Goal: Task Accomplishment & Management: Complete application form

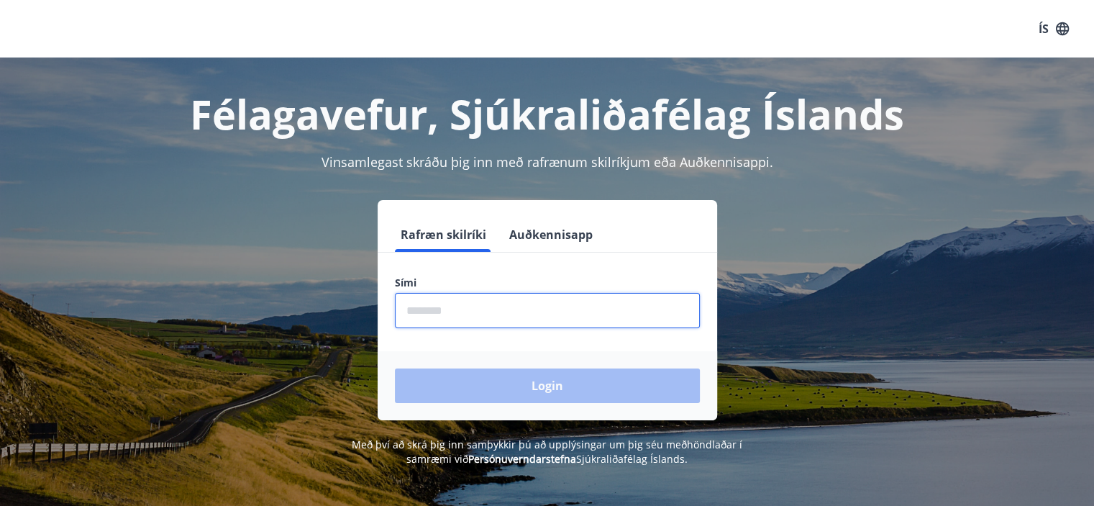
click at [542, 304] on input "phone" at bounding box center [547, 310] width 305 height 35
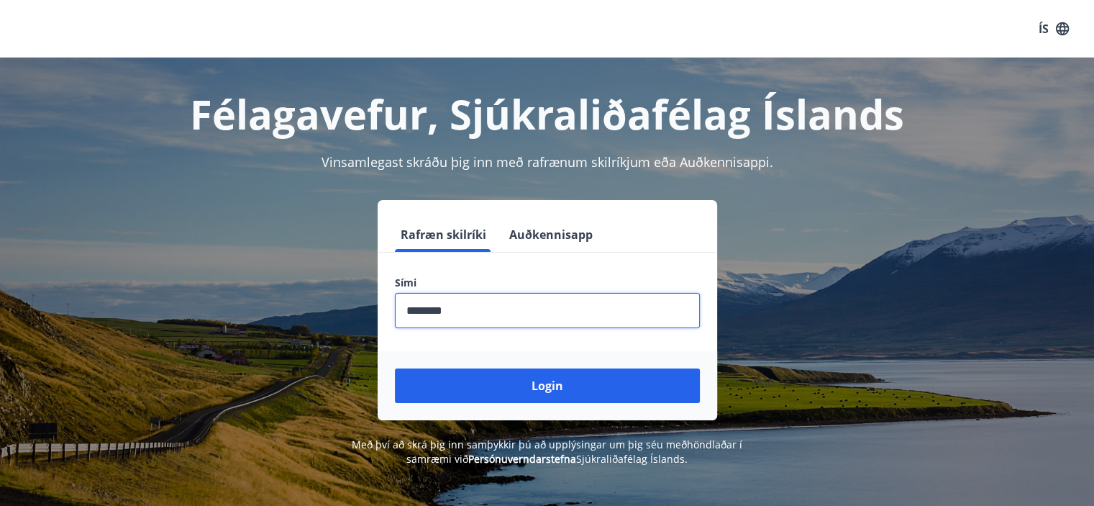
click at [432, 312] on input "phone" at bounding box center [547, 310] width 305 height 35
type input "********"
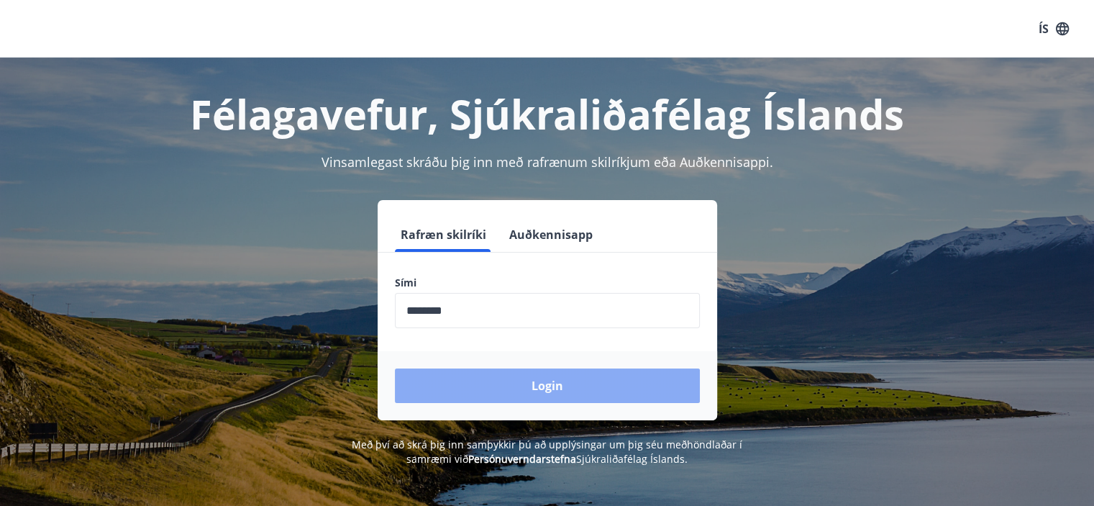
click at [540, 379] on button "Login" at bounding box center [547, 385] width 305 height 35
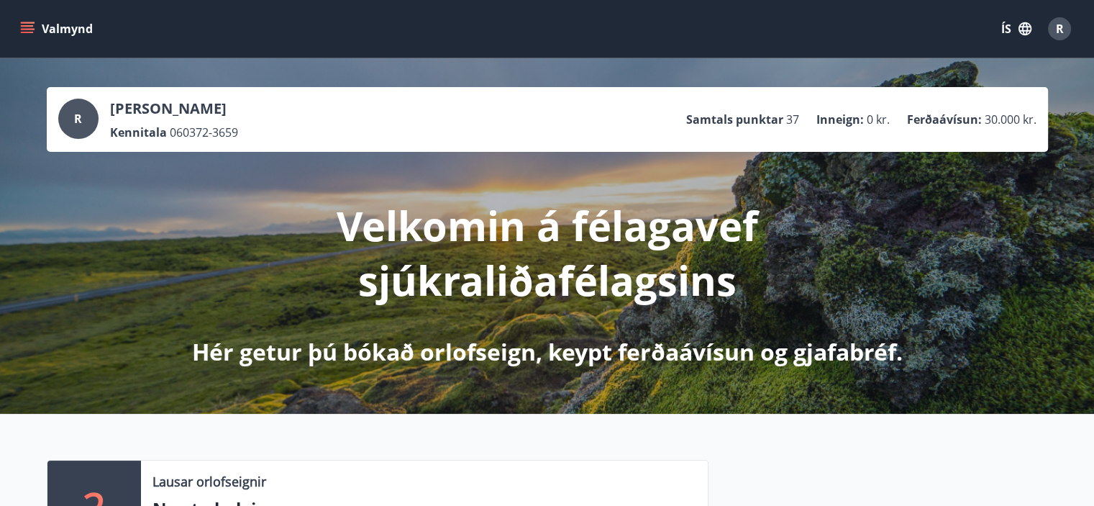
click at [45, 29] on button "Valmynd" at bounding box center [57, 29] width 81 height 26
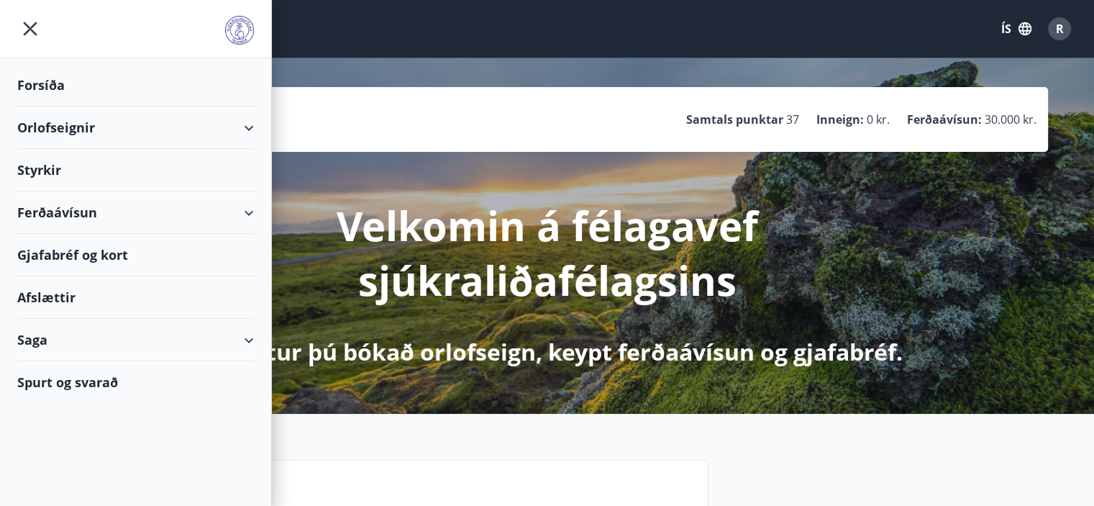
click at [68, 216] on div "Ferðaávísun" at bounding box center [135, 212] width 237 height 42
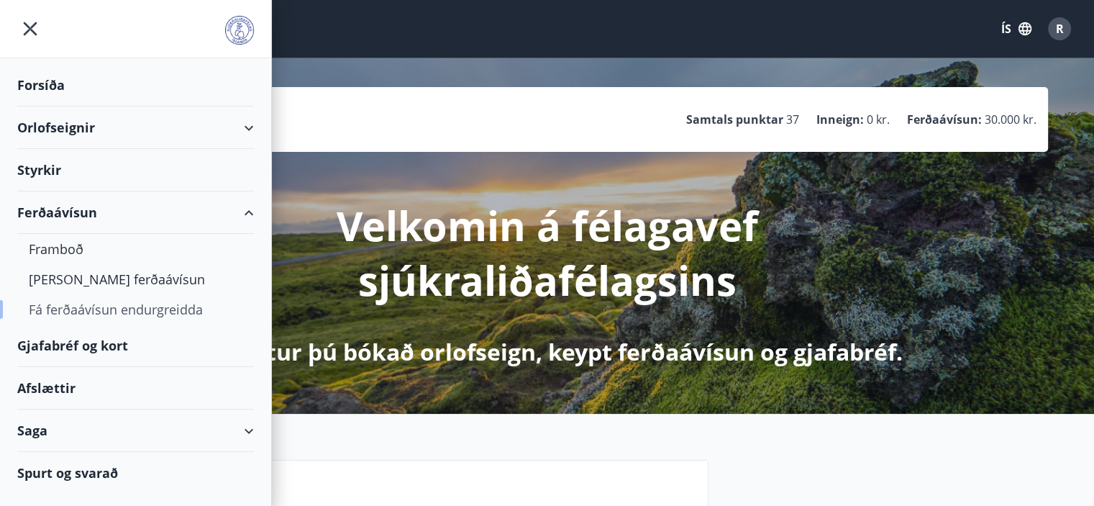
click at [63, 305] on div "Fá ferðaávísun endurgreidda" at bounding box center [136, 309] width 214 height 30
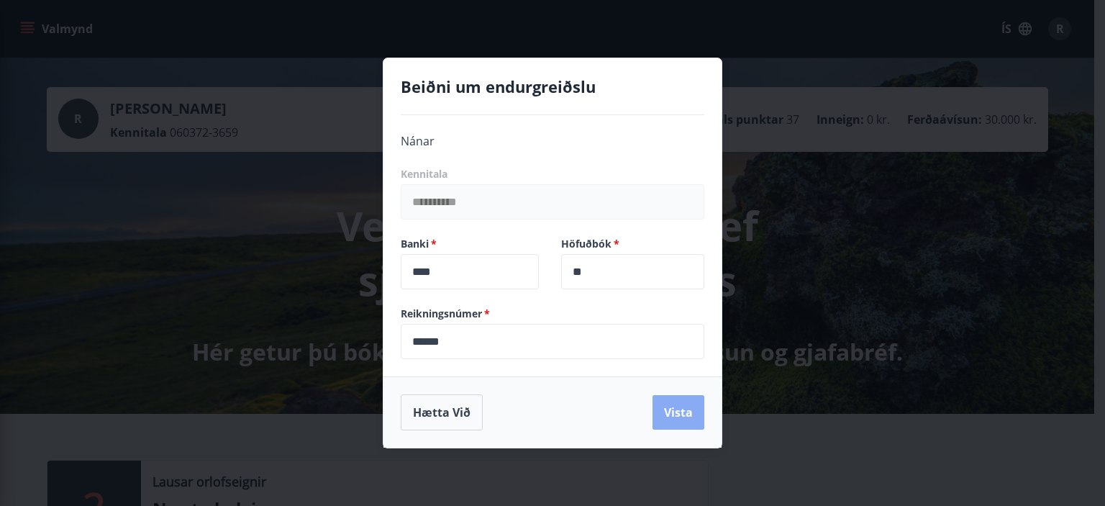
click at [686, 407] on button "Vista" at bounding box center [679, 412] width 52 height 35
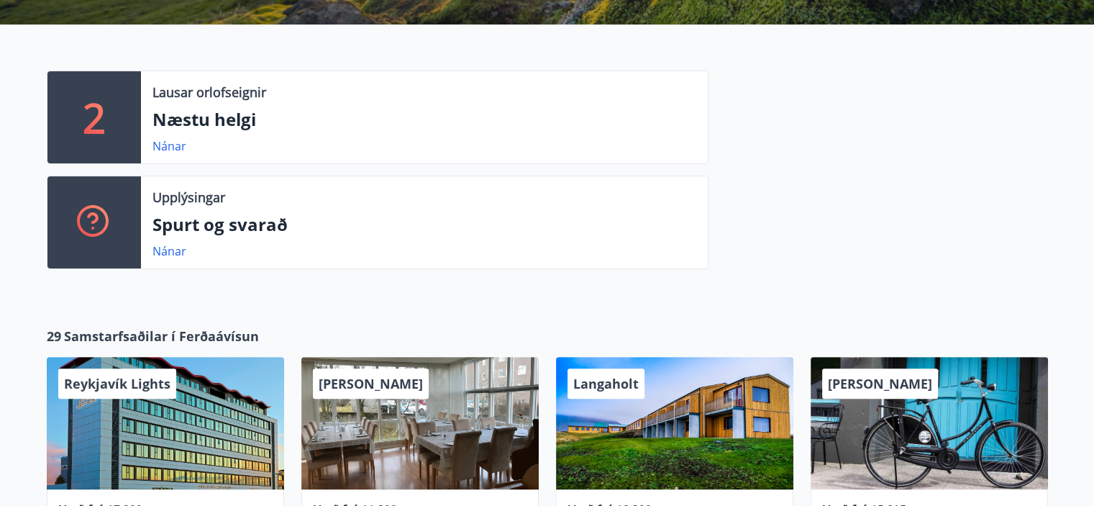
scroll to position [458, 0]
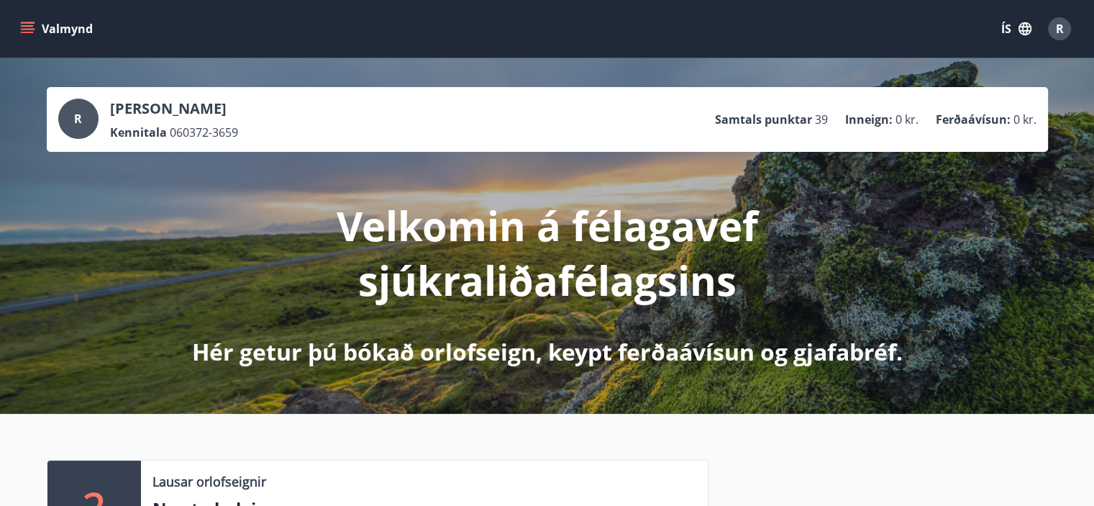
click at [32, 28] on icon "menu" at bounding box center [27, 29] width 14 height 14
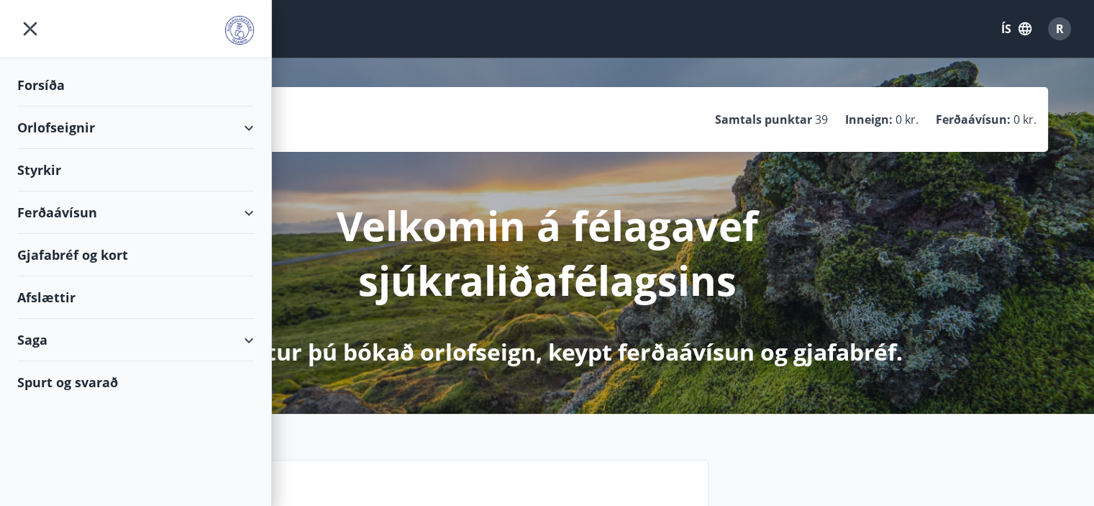
click at [90, 253] on div "Gjafabréf og kort" at bounding box center [135, 255] width 237 height 42
